Goal: Task Accomplishment & Management: Use online tool/utility

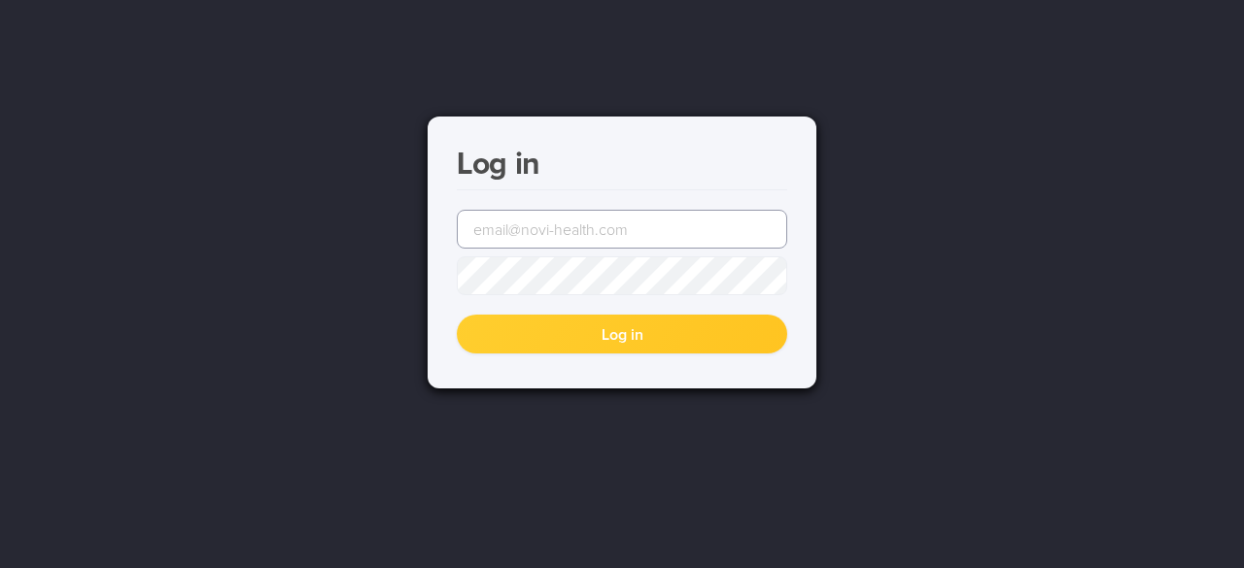
type input "[EMAIL_ADDRESS][DOMAIN_NAME]"
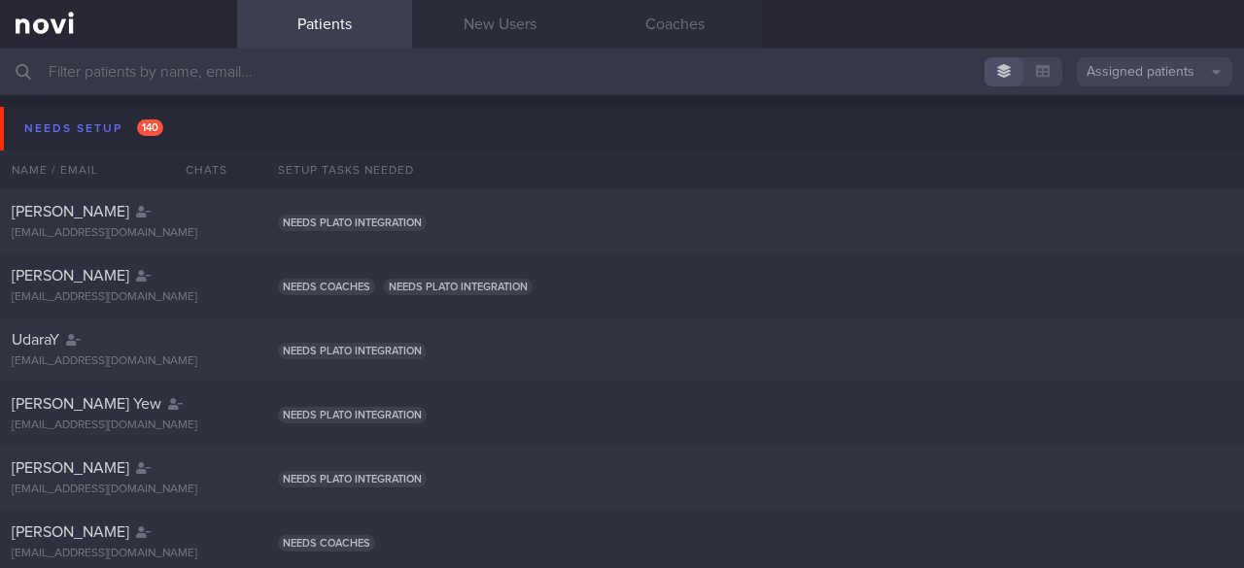
click at [104, 75] on input "text" at bounding box center [622, 72] width 1244 height 47
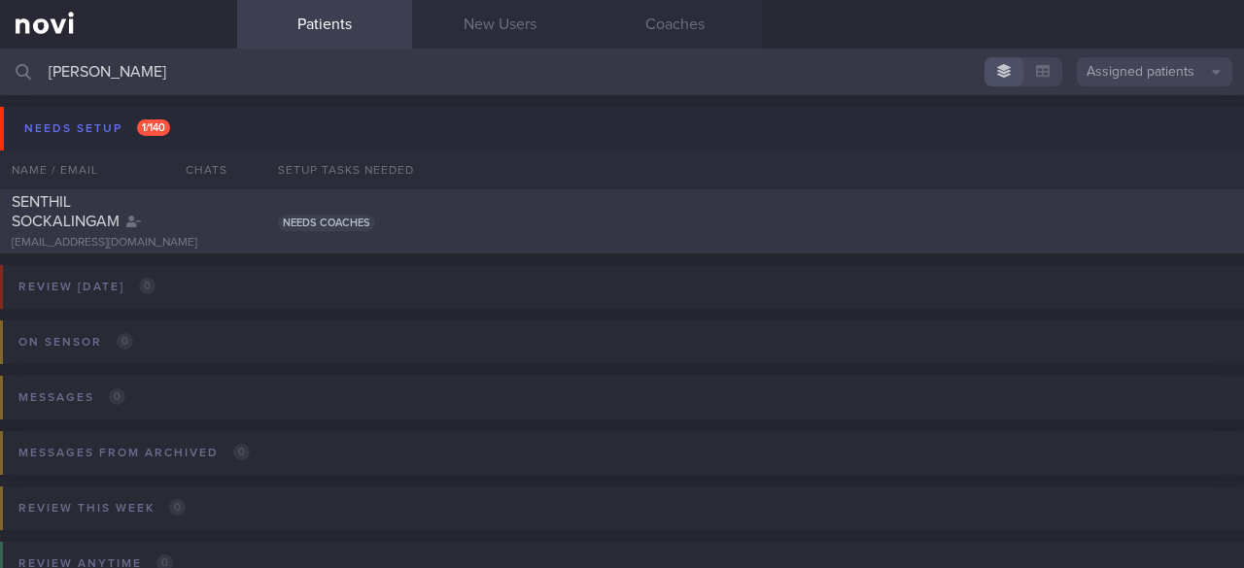
type input "[PERSON_NAME]"
click at [80, 221] on span "SENTHIL SOCKALINGAM" at bounding box center [66, 211] width 108 height 35
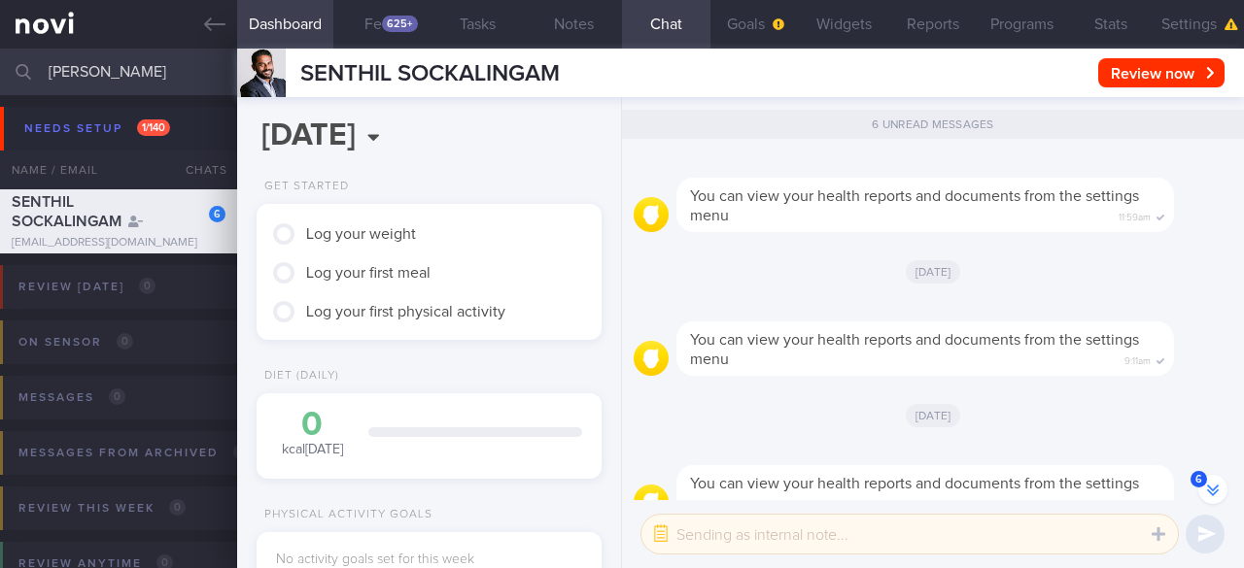
scroll to position [152, 303]
click at [205, 20] on icon at bounding box center [214, 24] width 21 height 21
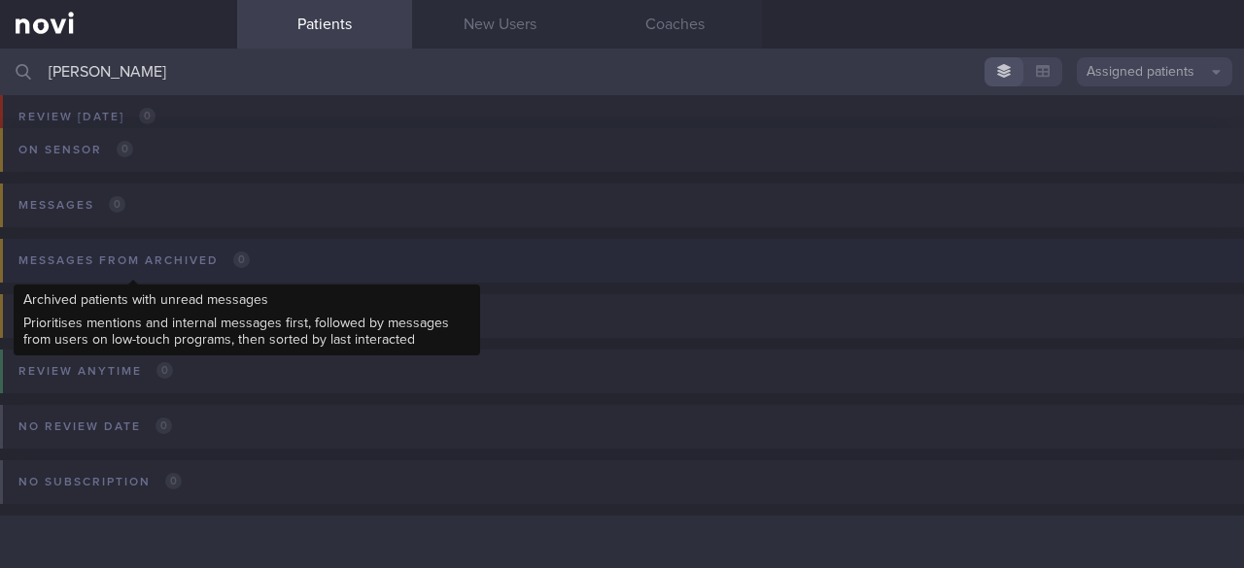
scroll to position [95, 0]
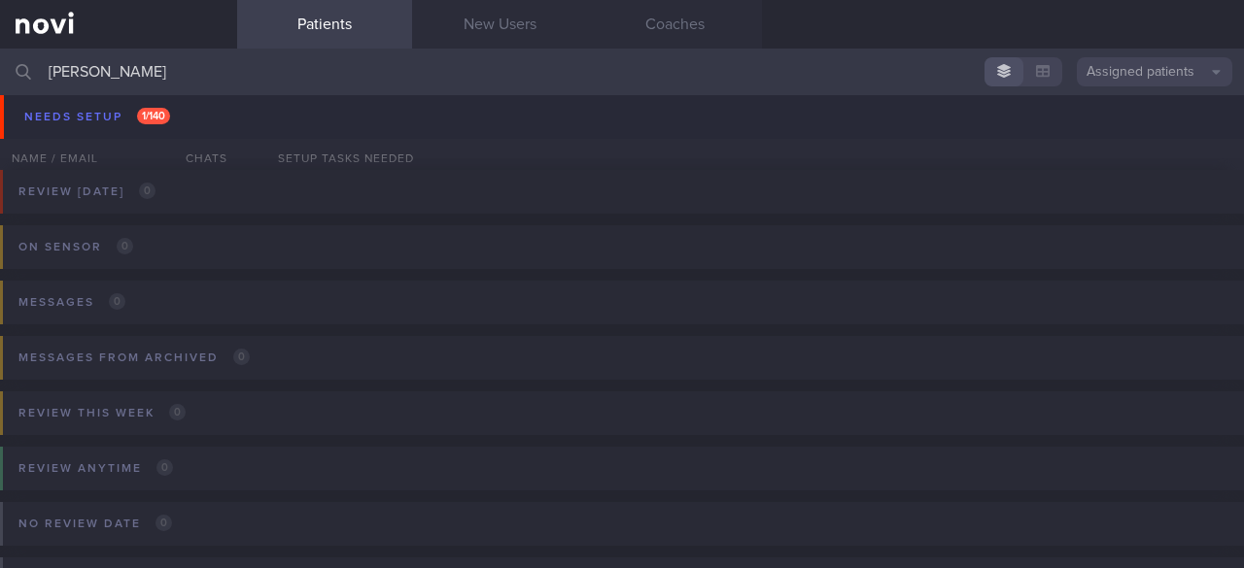
click at [23, 64] on icon at bounding box center [23, 72] width 15 height 16
click at [348, 21] on link "Patients" at bounding box center [324, 24] width 175 height 49
click at [23, 71] on icon at bounding box center [24, 72] width 16 height 16
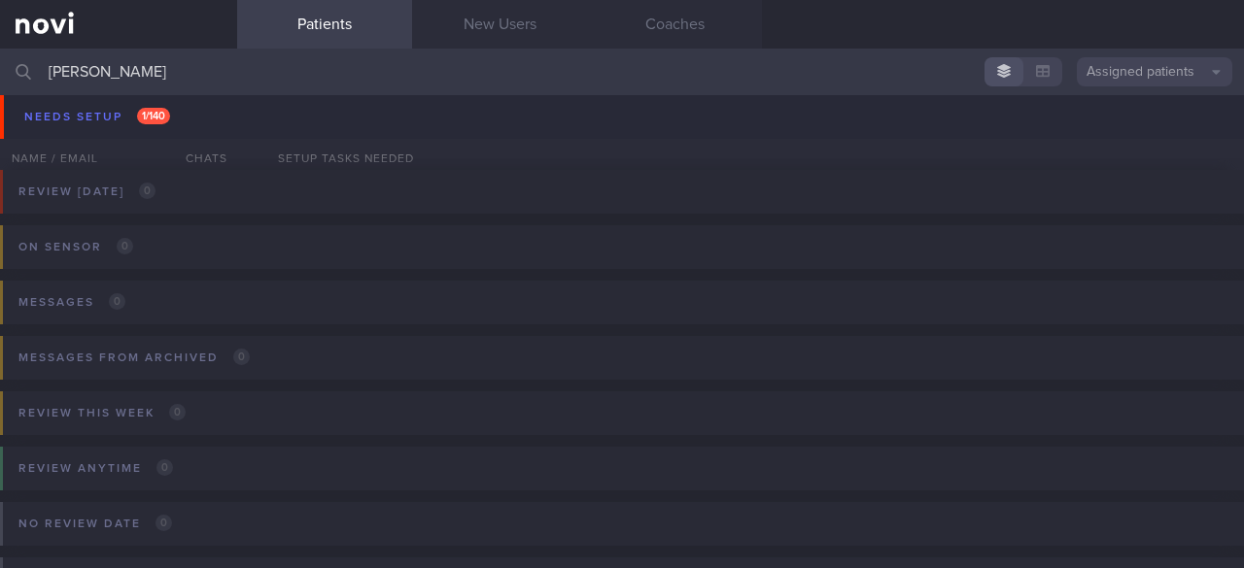
click at [108, 85] on input "[PERSON_NAME]" at bounding box center [622, 72] width 1244 height 47
click at [784, 271] on div "On sensor 0 Name / Email Chats Installed Glucose Range % TIR % Active Dismiss A…" at bounding box center [622, 261] width 1244 height 94
drag, startPoint x: 101, startPoint y: 78, endPoint x: 26, endPoint y: 59, distance: 77.0
click at [26, 59] on div "[PERSON_NAME] Assigned patients Assigned patients All active patients Archived …" at bounding box center [622, 72] width 1244 height 47
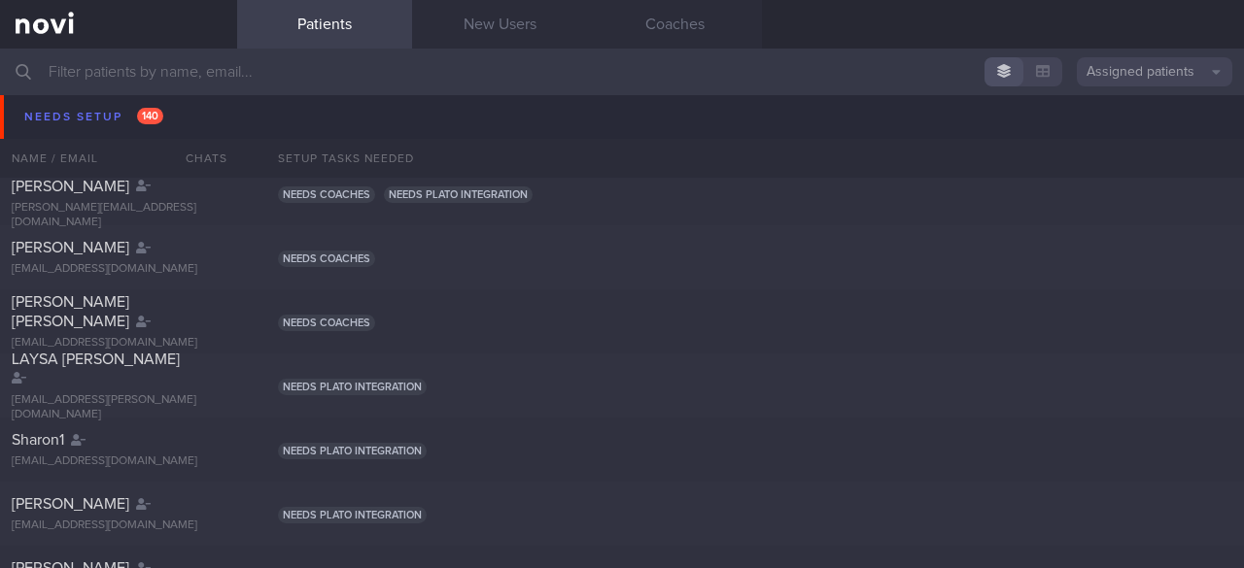
scroll to position [3595, 0]
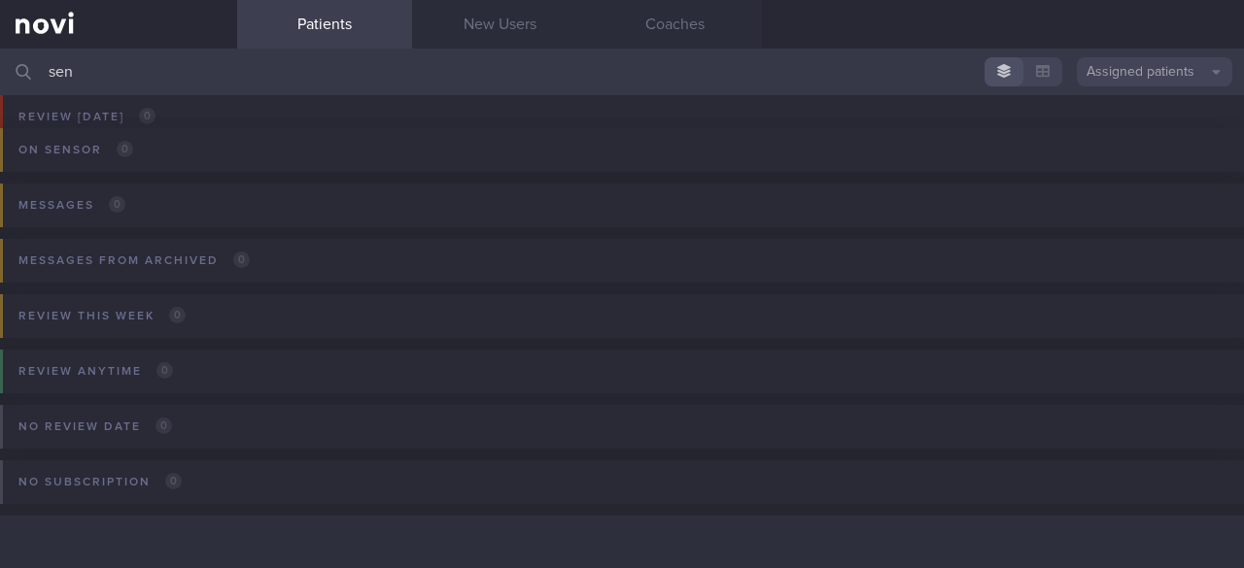
scroll to position [192, 0]
type input "s"
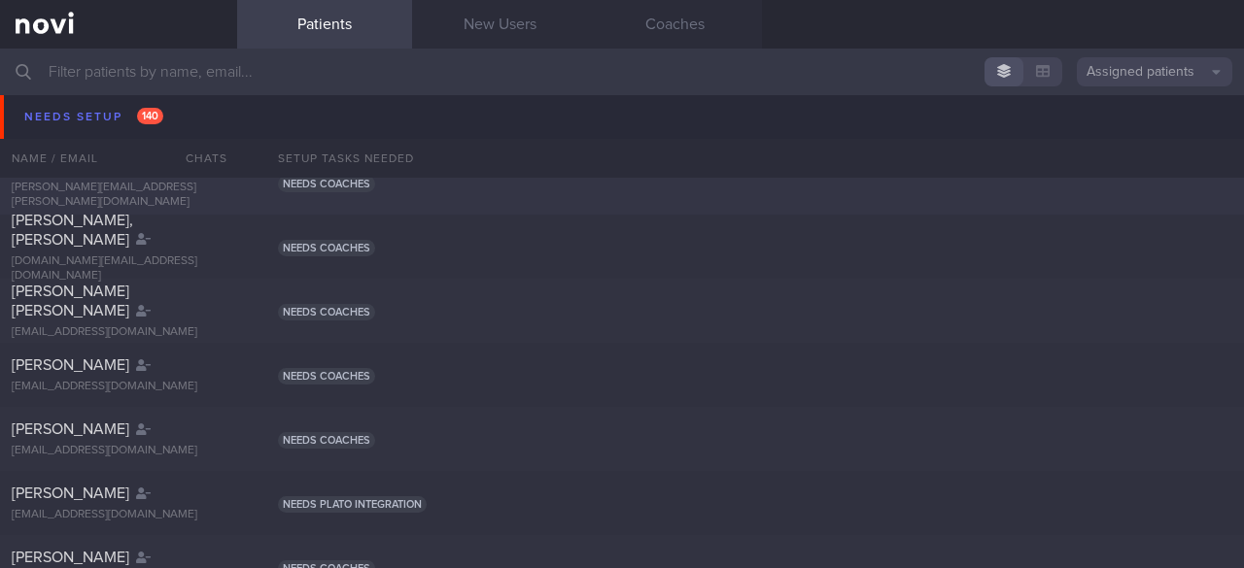
scroll to position [6313, 0]
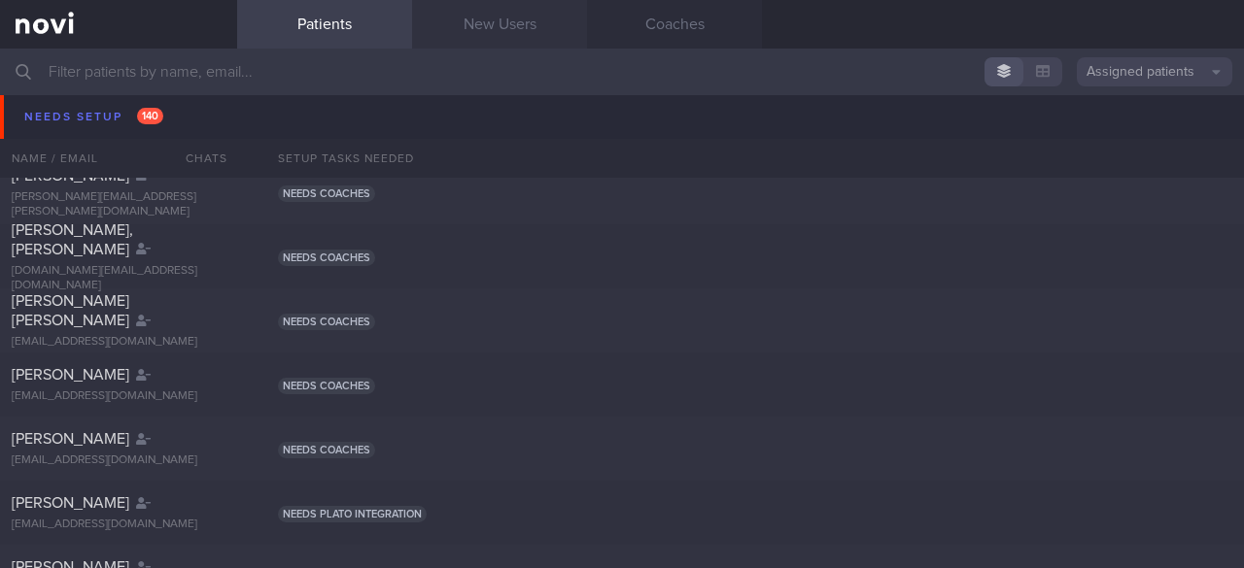
click at [463, 19] on link "New Users" at bounding box center [499, 24] width 175 height 49
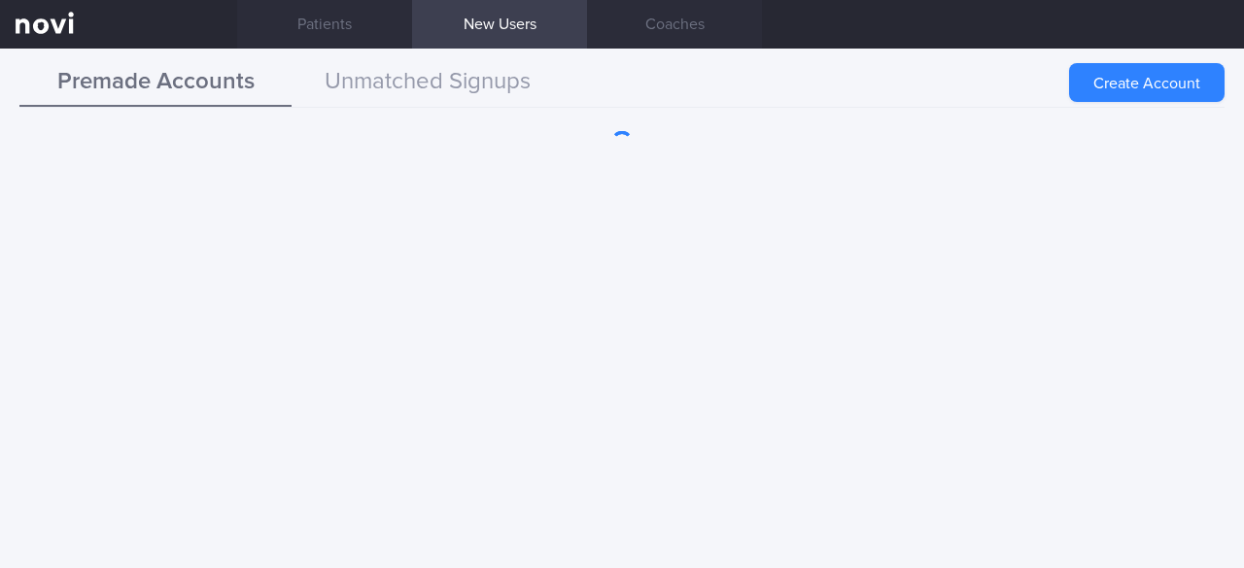
click at [427, 79] on button "Unmatched Signups" at bounding box center [427, 82] width 272 height 49
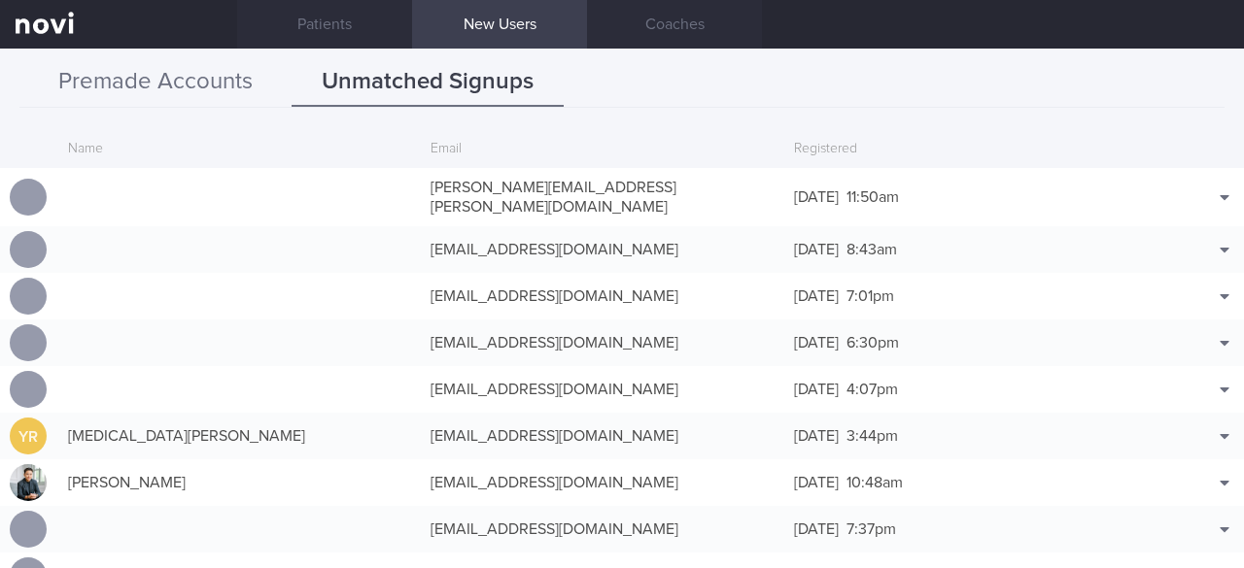
click at [181, 92] on button "Premade Accounts" at bounding box center [155, 82] width 272 height 49
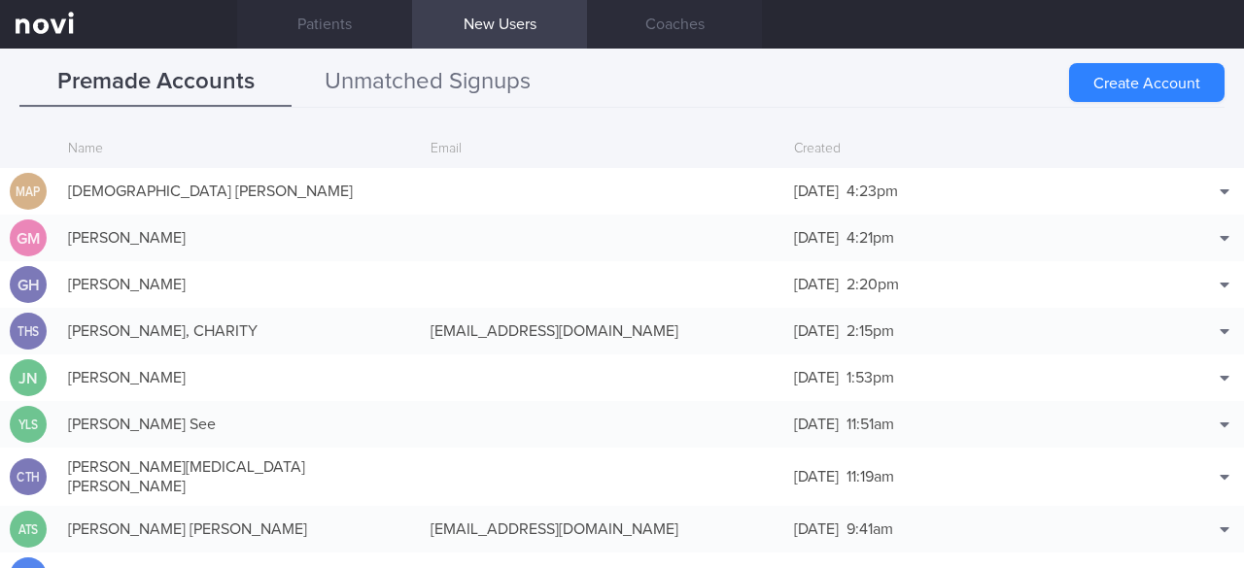
click at [410, 71] on button "Unmatched Signups" at bounding box center [427, 82] width 272 height 49
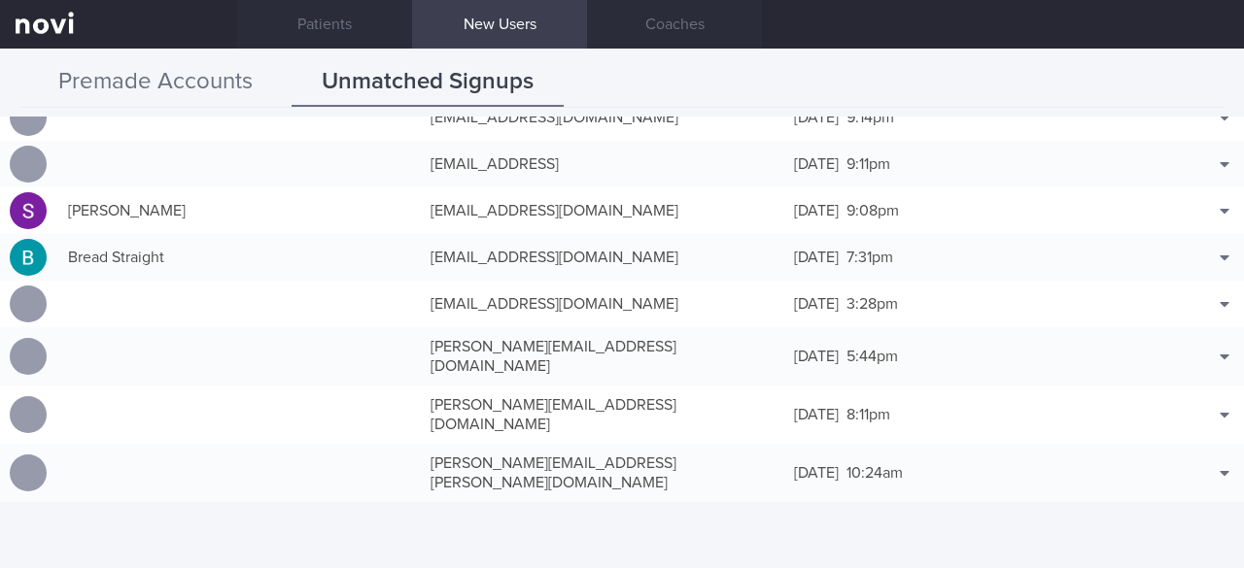
scroll to position [389, 0]
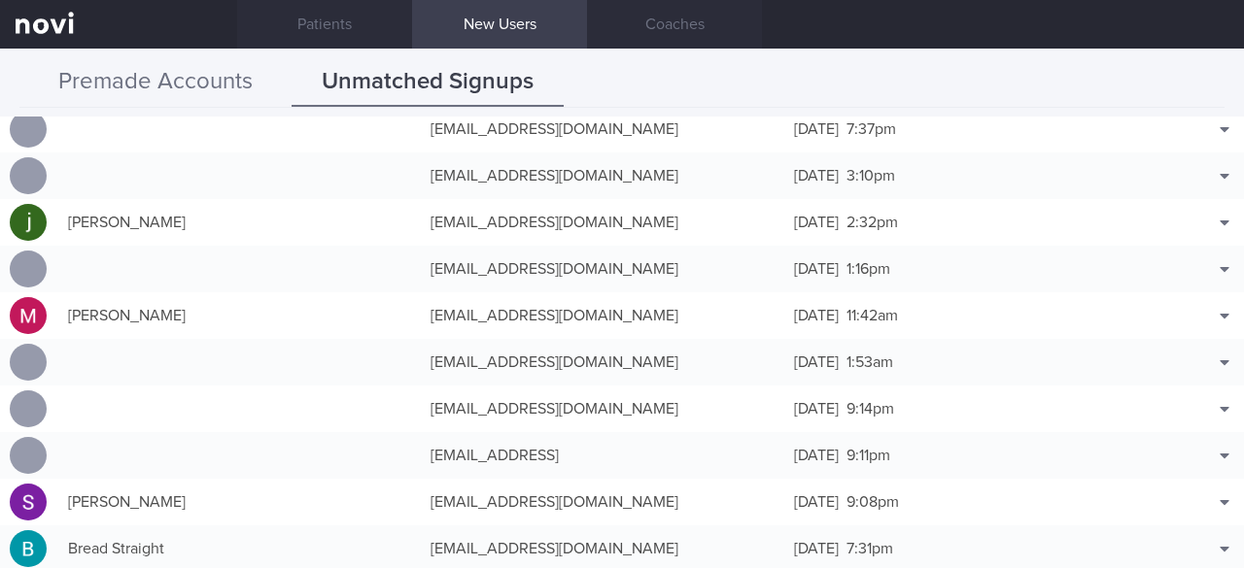
click at [107, 86] on button "Premade Accounts" at bounding box center [155, 82] width 272 height 49
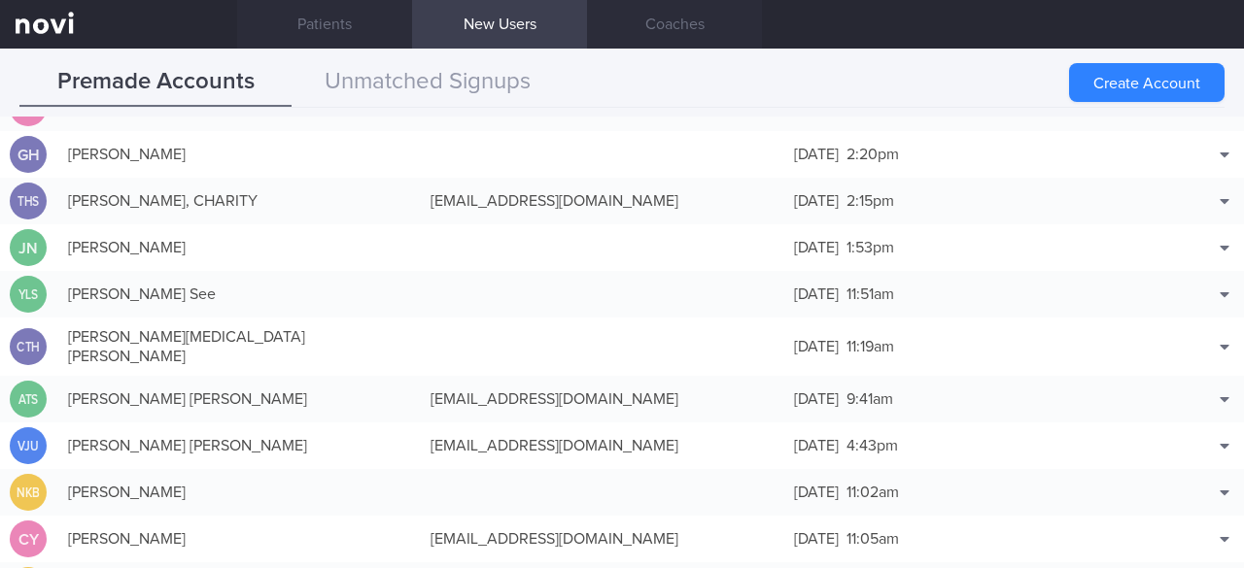
scroll to position [0, 0]
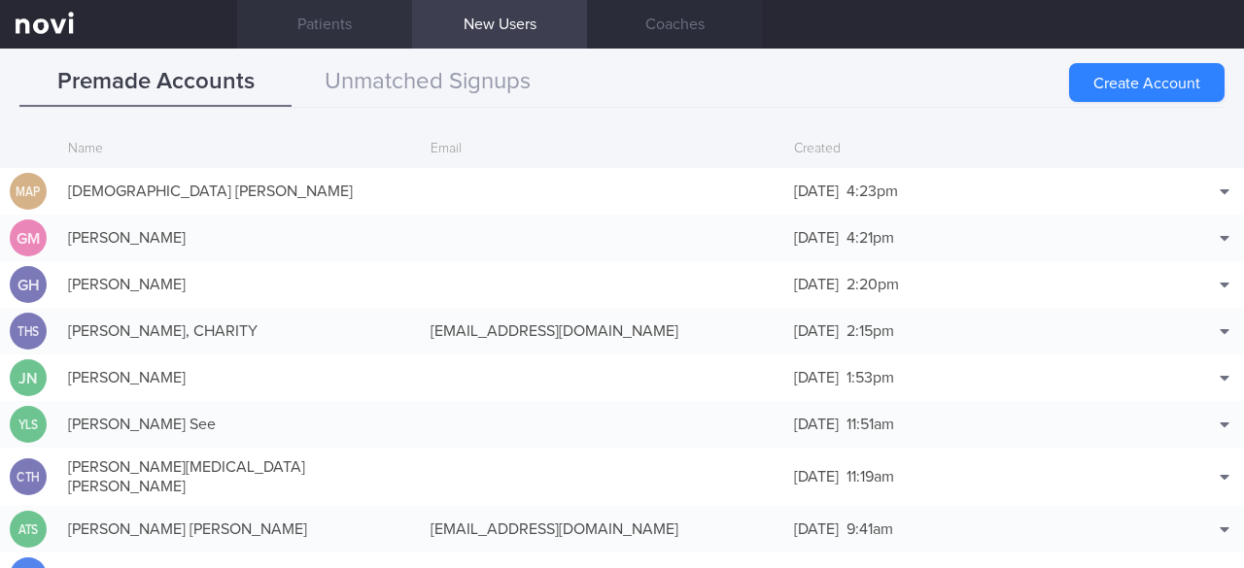
click at [325, 26] on link "Patients" at bounding box center [324, 24] width 175 height 49
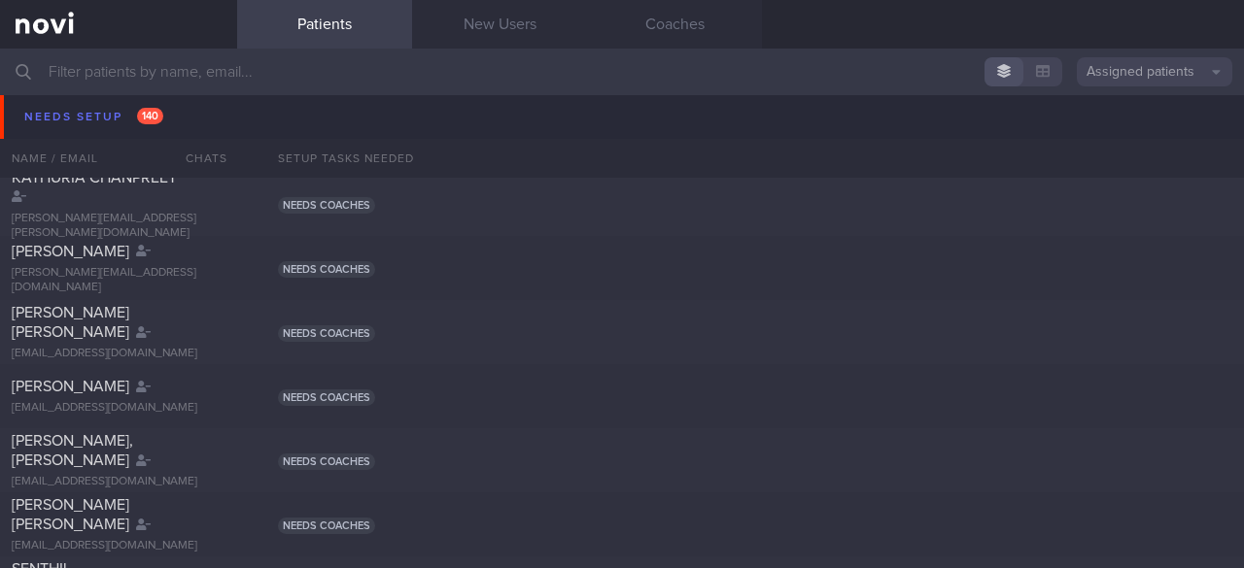
scroll to position [8450, 0]
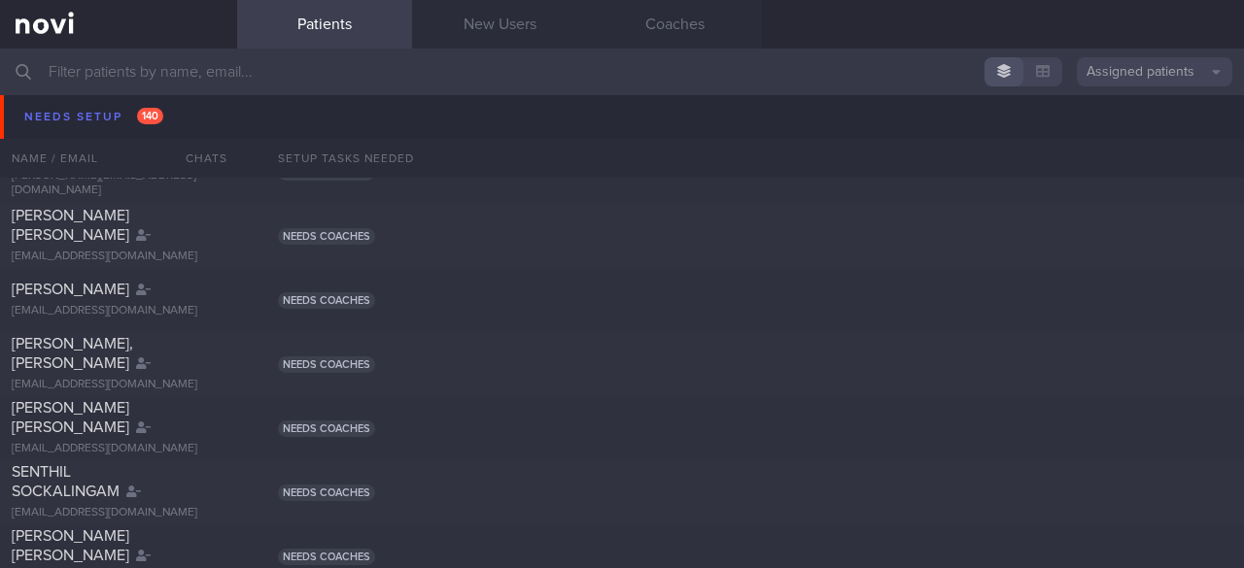
click at [1218, 73] on button "Assigned patients" at bounding box center [1153, 71] width 155 height 29
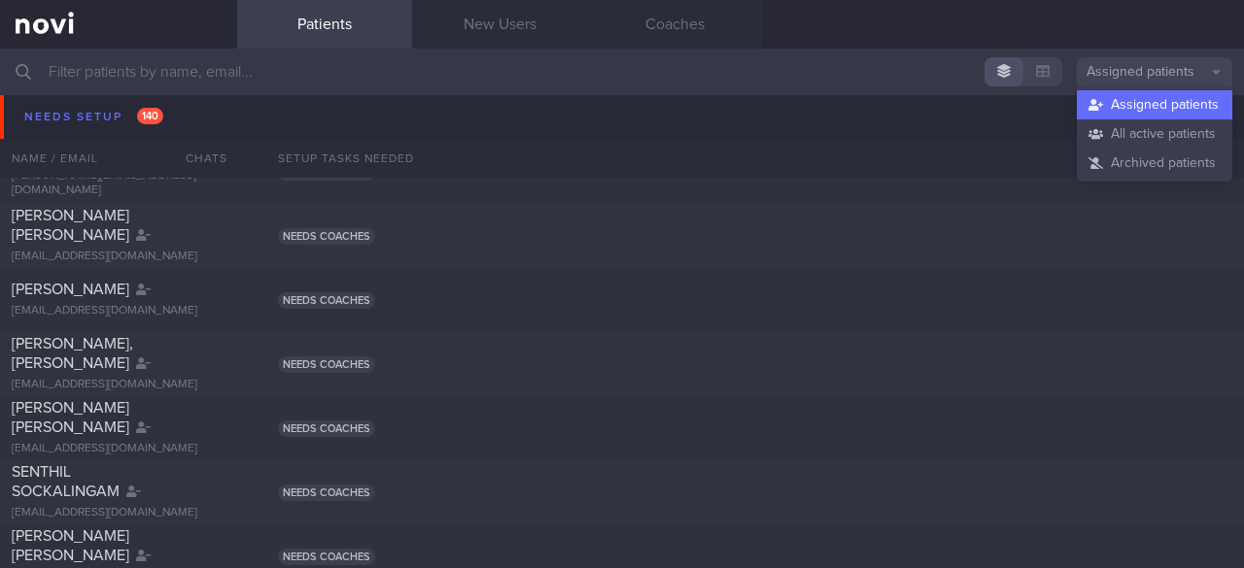
click at [913, 124] on div "[PERSON_NAME] [PERSON_NAME][EMAIL_ADDRESS][PERSON_NAME][DOMAIN_NAME] Needs coac…" at bounding box center [622, 107] width 1244 height 64
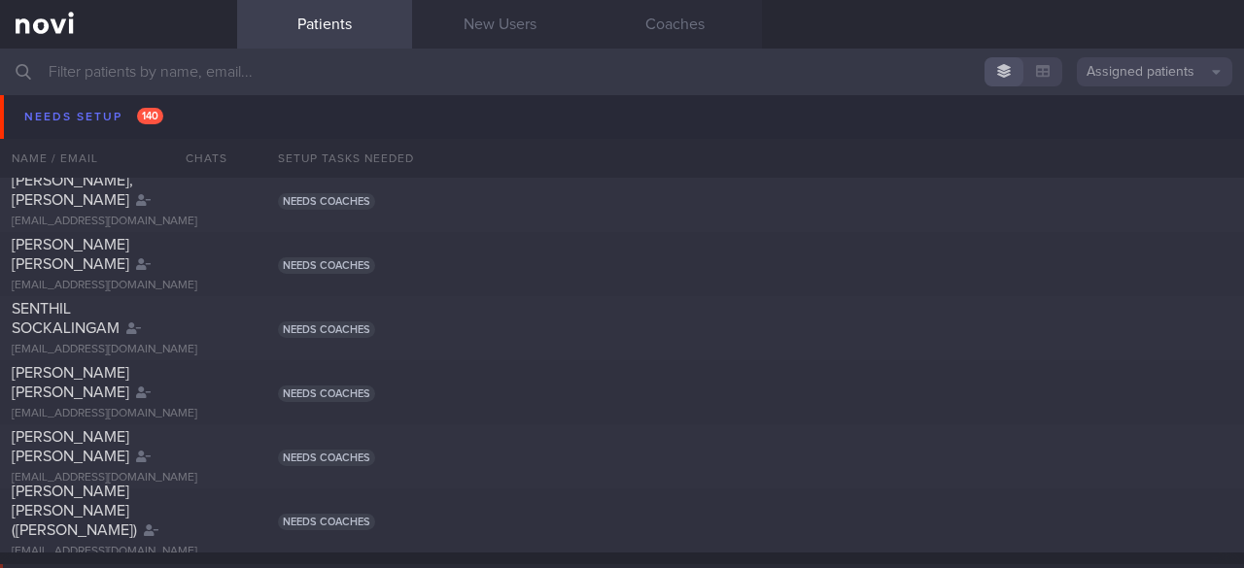
scroll to position [8644, 0]
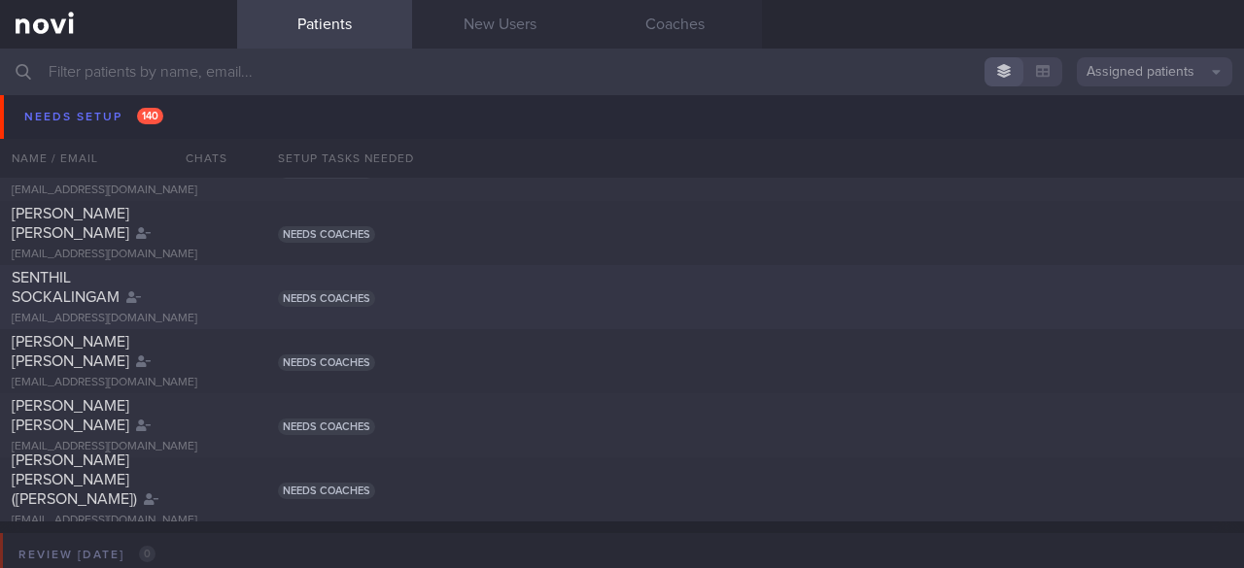
click at [28, 275] on span "SENTHIL SOCKALINGAM" at bounding box center [66, 287] width 108 height 35
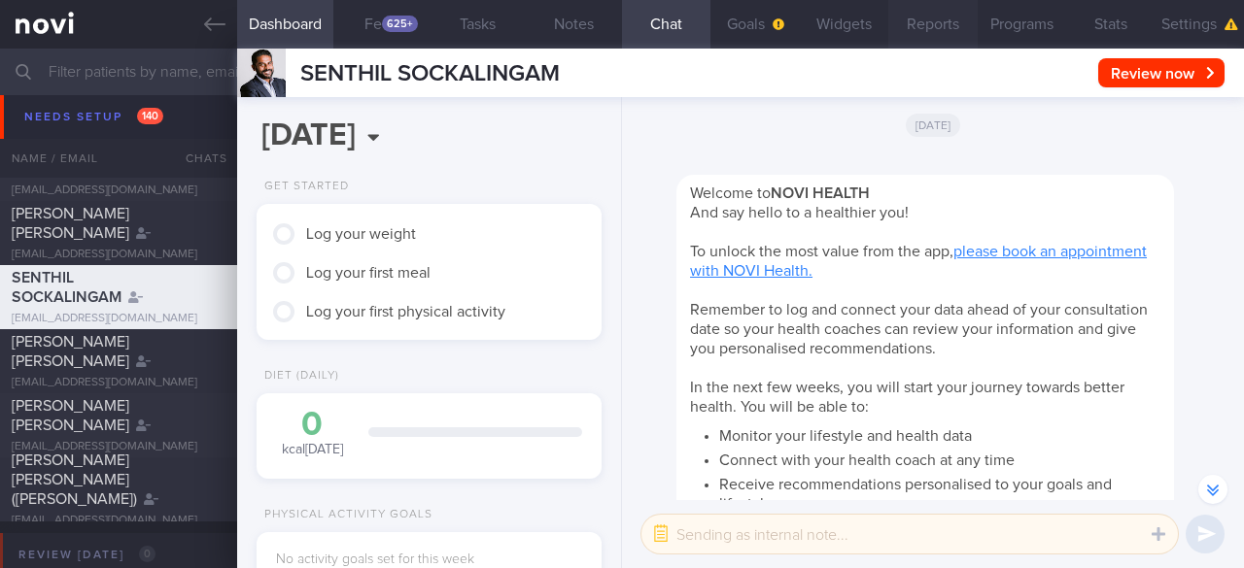
drag, startPoint x: 919, startPoint y: 26, endPoint x: 884, endPoint y: 24, distance: 35.0
click at [919, 26] on button "Reports" at bounding box center [932, 24] width 88 height 49
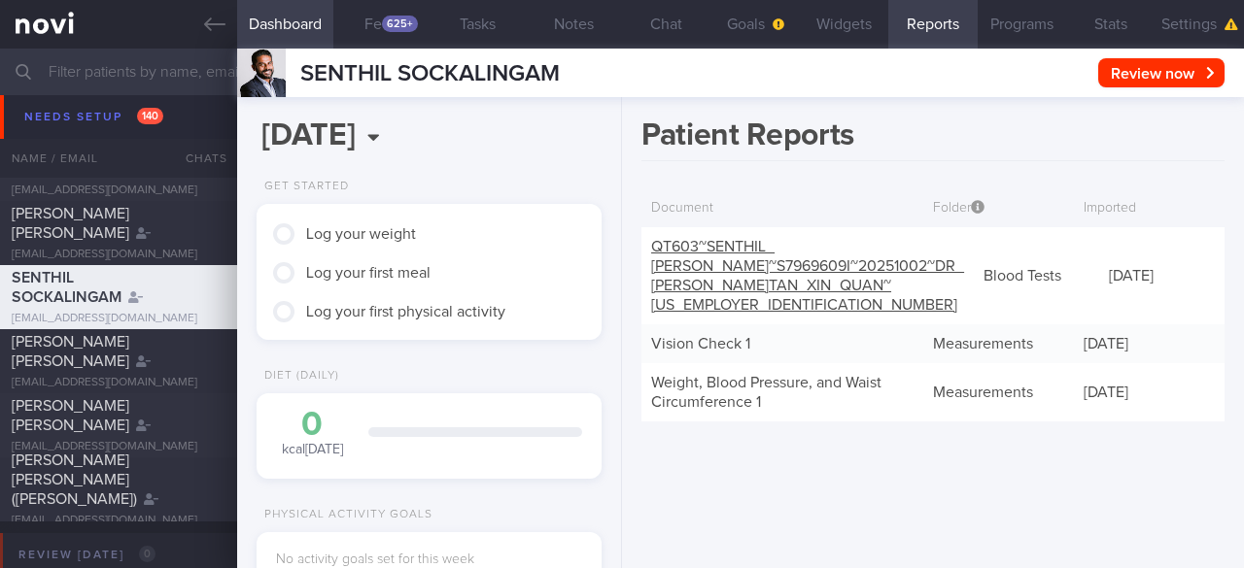
click at [730, 260] on link "QT603~SENTHIL_ [PERSON_NAME]~S7969609I~20251002~DR_ [PERSON_NAME] XIN_ QUAN~[US…" at bounding box center [807, 276] width 313 height 74
